Goal: Information Seeking & Learning: Learn about a topic

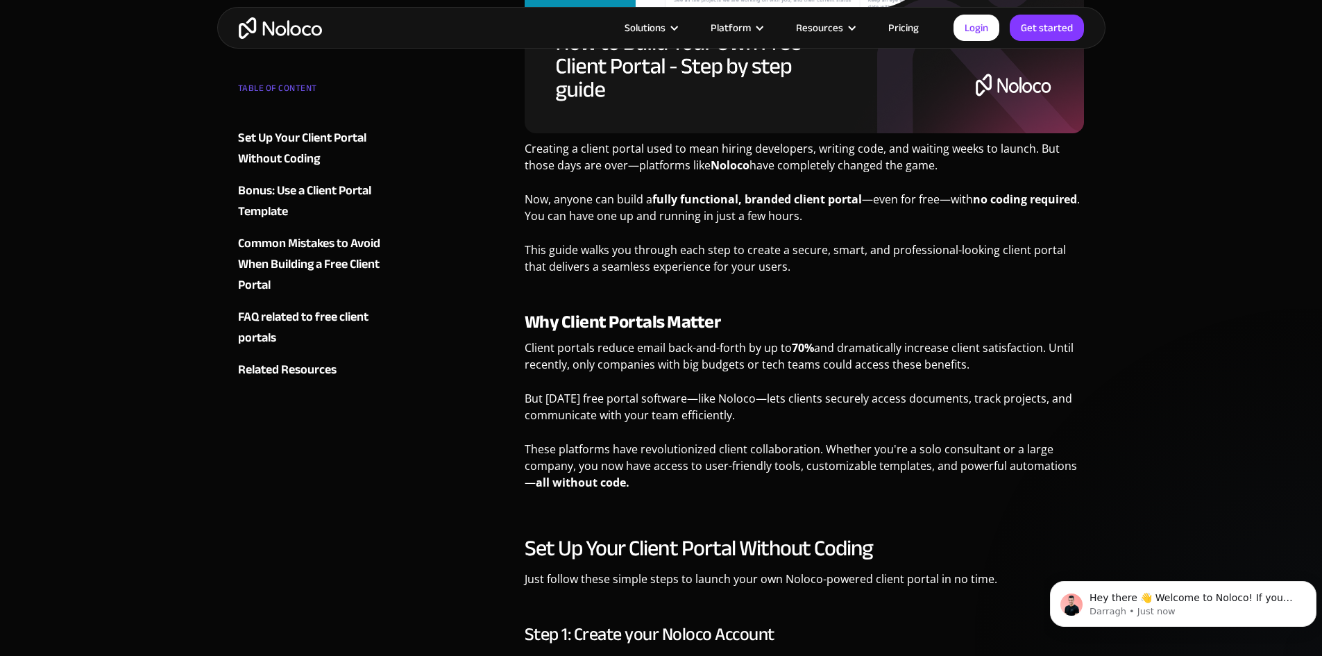
scroll to position [525, 0]
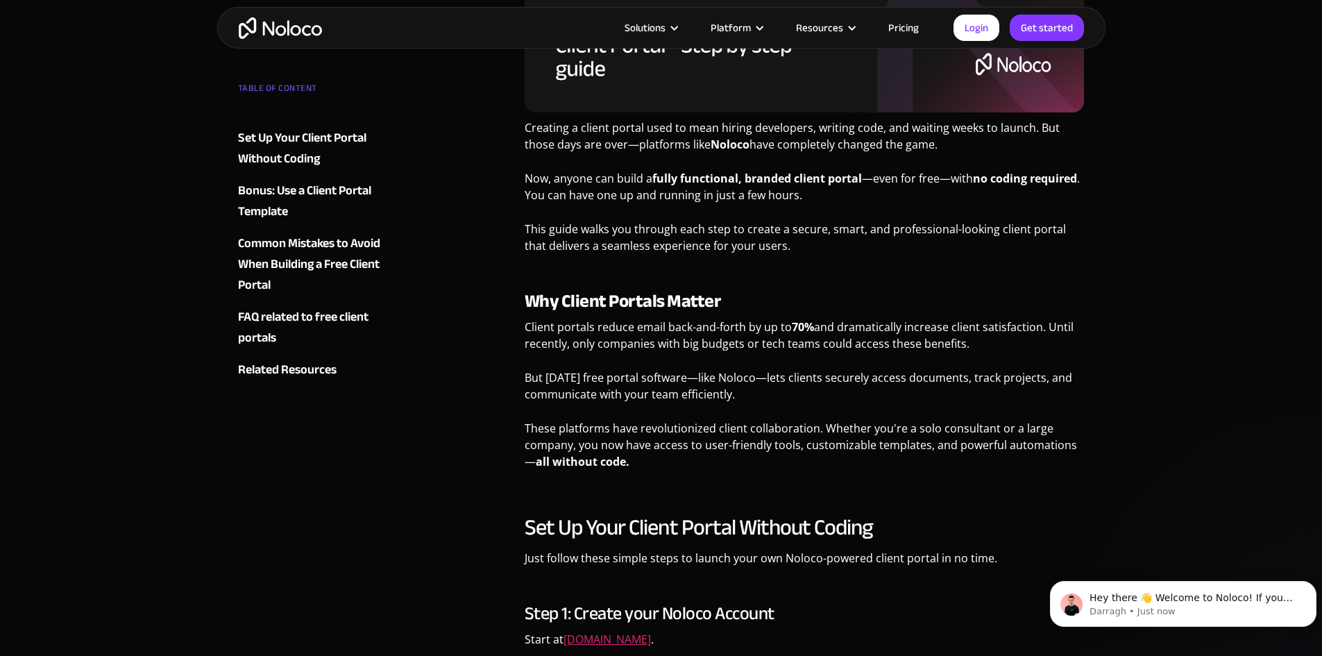
click at [588, 637] on link "Noloco.com" at bounding box center [606, 638] width 87 height 15
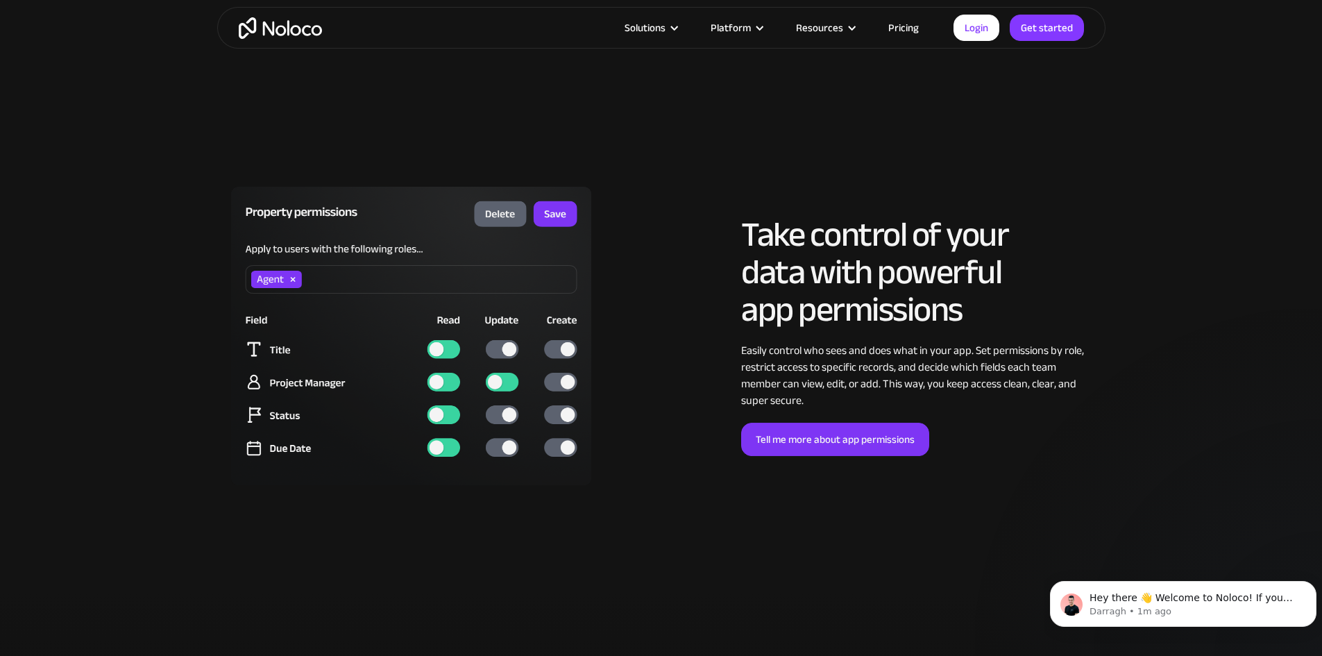
scroll to position [3886, 0]
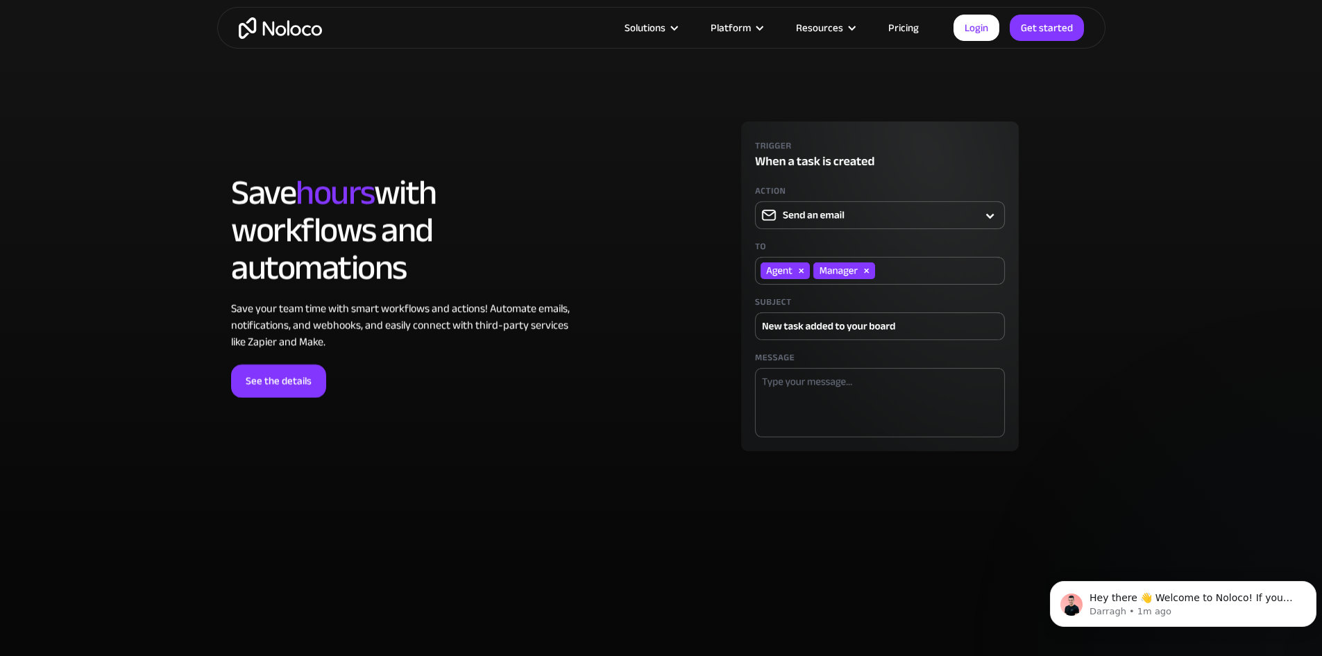
click at [915, 25] on link "Pricing" at bounding box center [903, 28] width 65 height 18
